Goal: Task Accomplishment & Management: Manage account settings

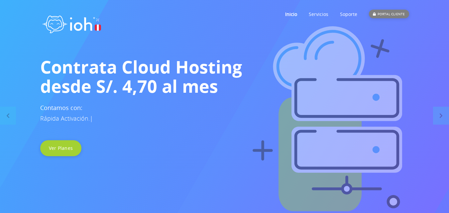
click at [385, 12] on div "PORTAL CLIENTE" at bounding box center [389, 14] width 40 height 9
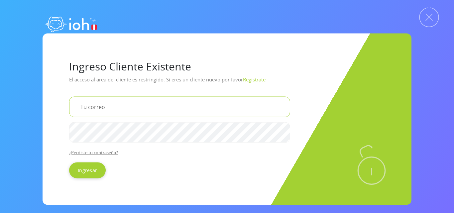
click at [125, 106] on input "email" at bounding box center [179, 106] width 221 height 21
click at [118, 110] on input "email" at bounding box center [179, 106] width 221 height 21
click at [97, 107] on input "email" at bounding box center [179, 106] width 221 height 21
type input "[EMAIL_ADDRESS][DOMAIN_NAME]"
click at [69, 162] on input "Ingresar" at bounding box center [87, 170] width 37 height 16
